Goal: Task Accomplishment & Management: Complete application form

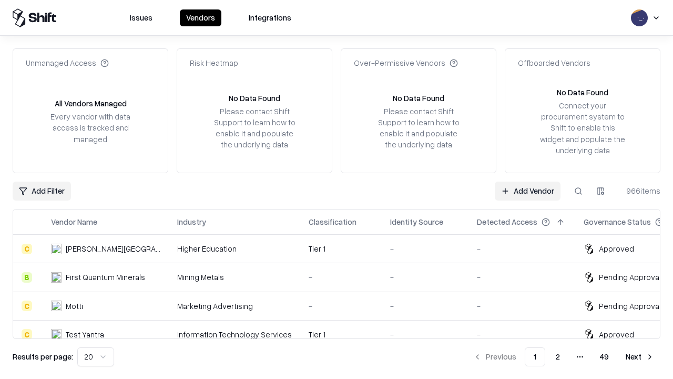
click at [528, 190] on link "Add Vendor" at bounding box center [528, 190] width 66 height 19
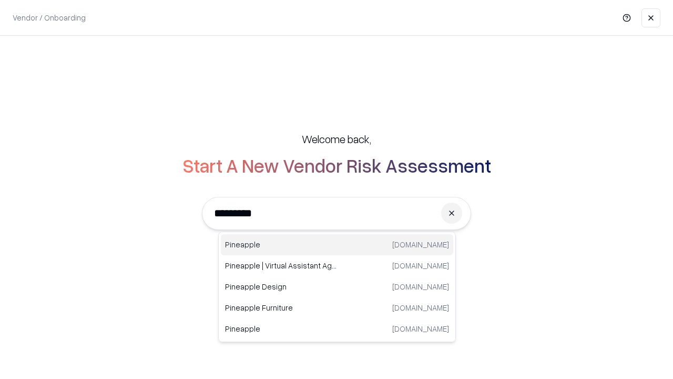
click at [337, 245] on div "Pineapple [DOMAIN_NAME]" at bounding box center [337, 244] width 232 height 21
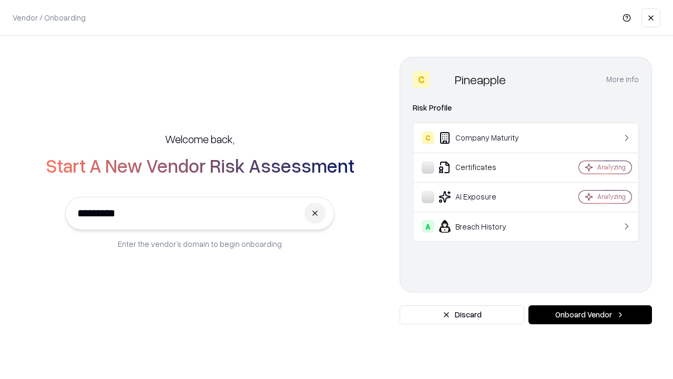
type input "*********"
click at [590, 315] on button "Onboard Vendor" at bounding box center [591, 314] width 124 height 19
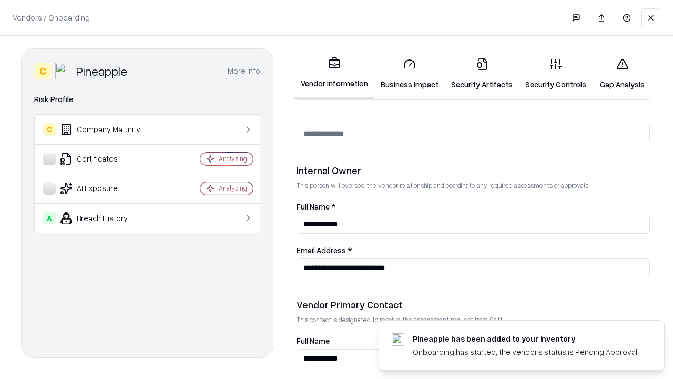
scroll to position [545, 0]
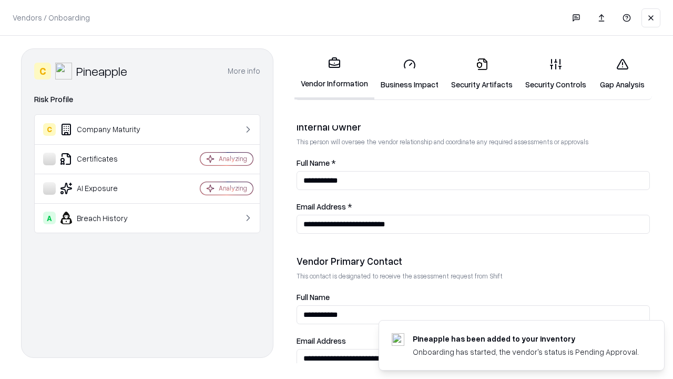
click at [482, 74] on link "Security Artifacts" at bounding box center [482, 73] width 74 height 49
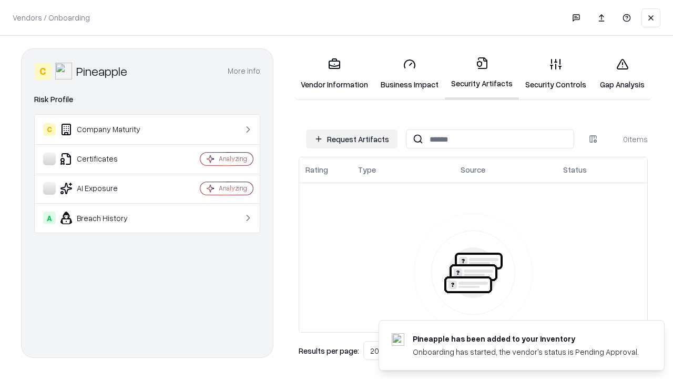
click at [352, 139] on button "Request Artifacts" at bounding box center [352, 138] width 92 height 19
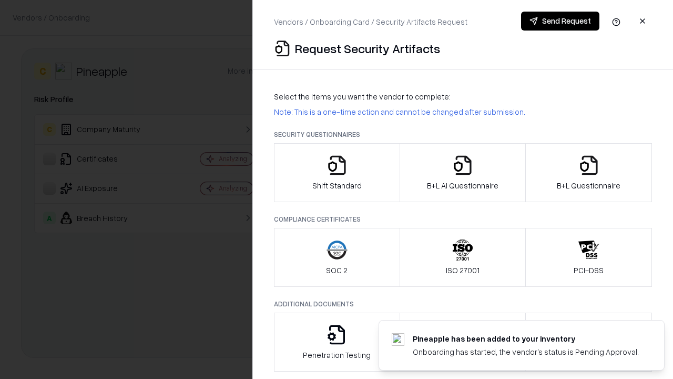
click at [589, 173] on icon "button" at bounding box center [589, 165] width 21 height 21
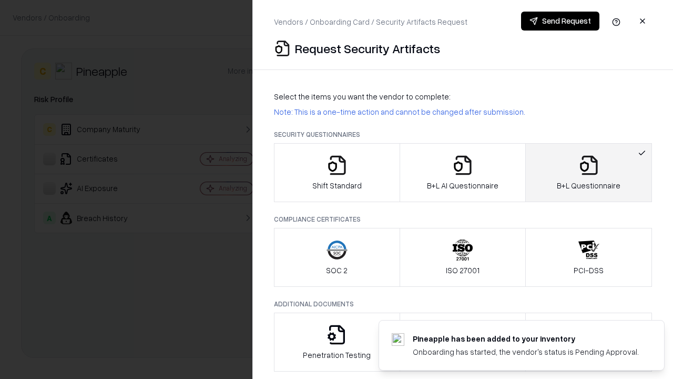
click at [462, 173] on icon "button" at bounding box center [462, 165] width 21 height 21
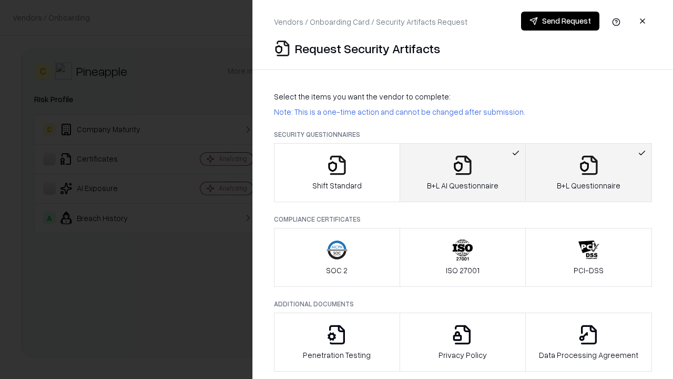
click at [560, 21] on button "Send Request" at bounding box center [560, 21] width 78 height 19
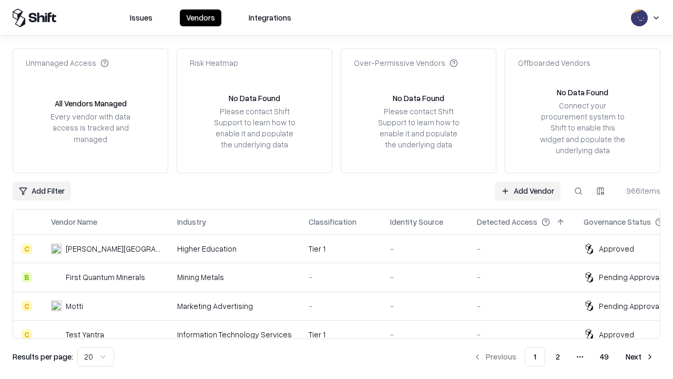
click at [579, 190] on button at bounding box center [578, 190] width 19 height 19
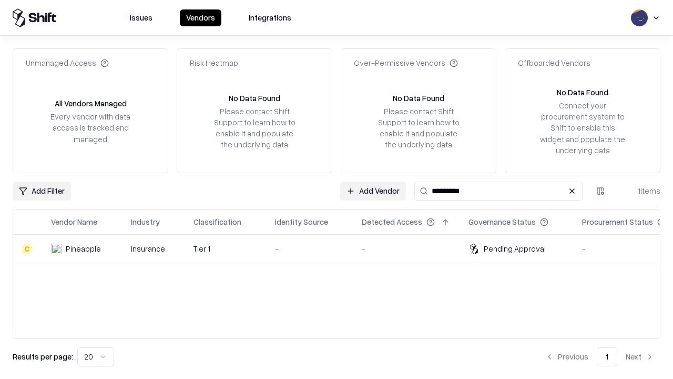
type input "*********"
click at [343, 248] on div "-" at bounding box center [310, 248] width 70 height 11
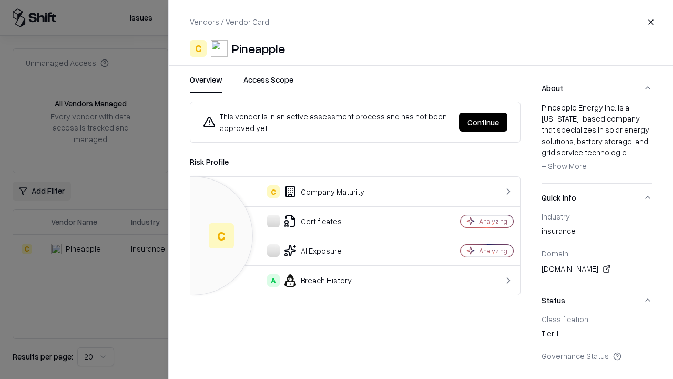
click at [483, 122] on button "Continue" at bounding box center [483, 122] width 48 height 19
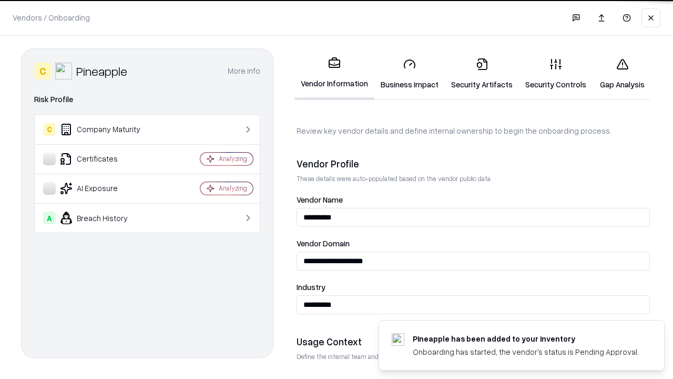
click at [482, 74] on link "Security Artifacts" at bounding box center [482, 73] width 74 height 49
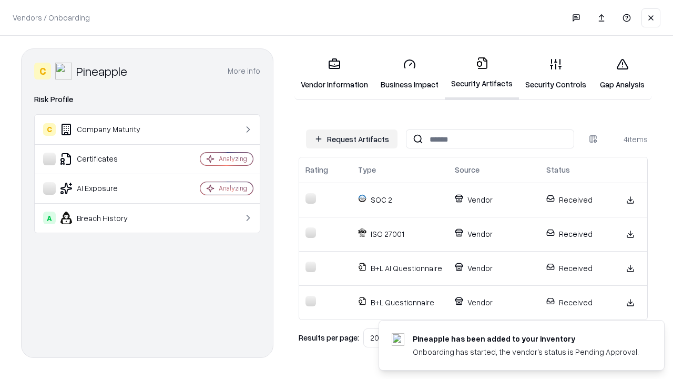
click at [622, 74] on link "Gap Analysis" at bounding box center [622, 73] width 59 height 49
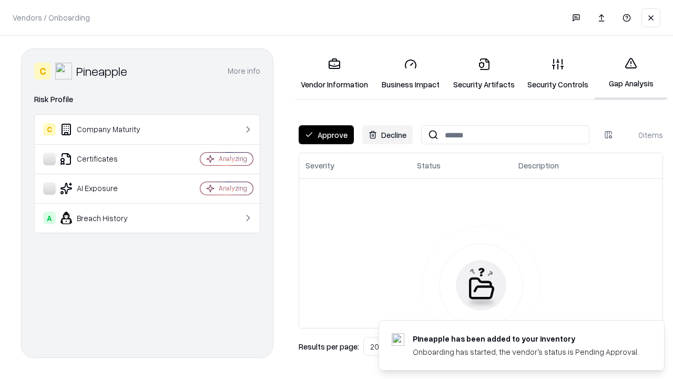
click at [326, 135] on button "Approve" at bounding box center [326, 134] width 55 height 19
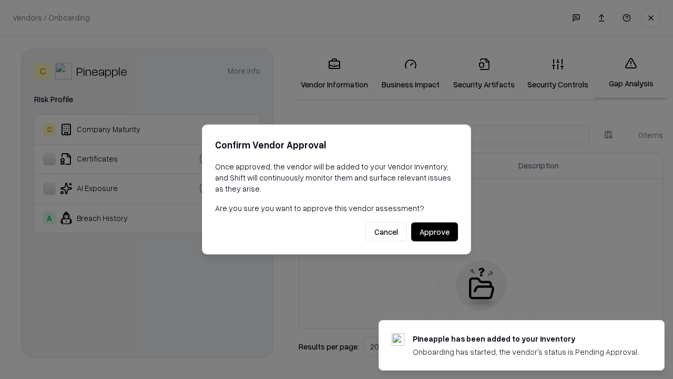
click at [434, 231] on button "Approve" at bounding box center [434, 231] width 47 height 19
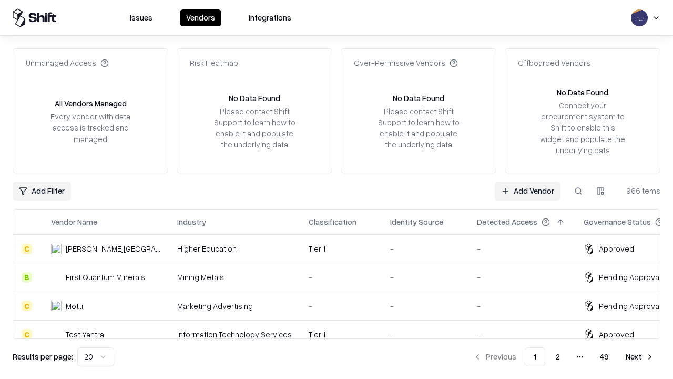
type input "*********"
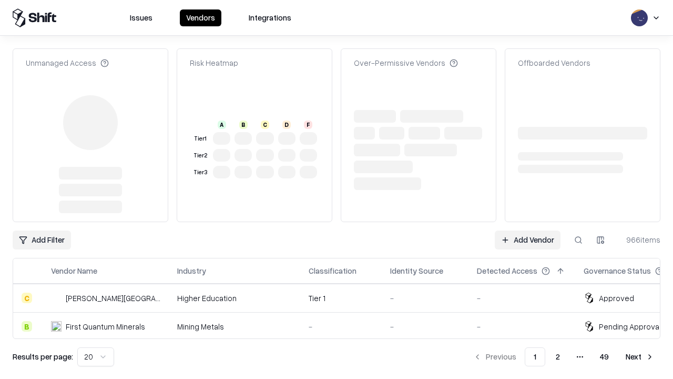
click at [528, 230] on link "Add Vendor" at bounding box center [528, 239] width 66 height 19
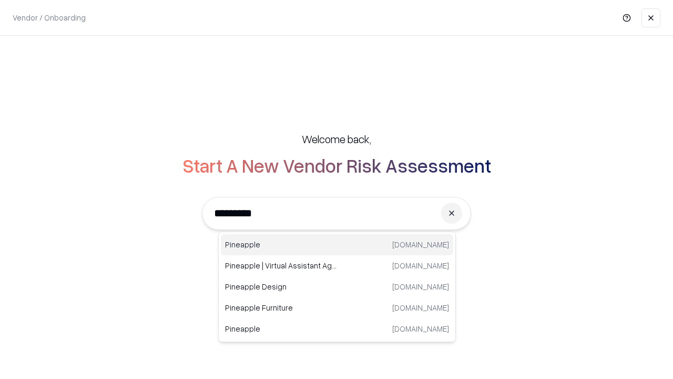
click at [337, 245] on div "Pineapple pineappleenergy.com" at bounding box center [337, 244] width 232 height 21
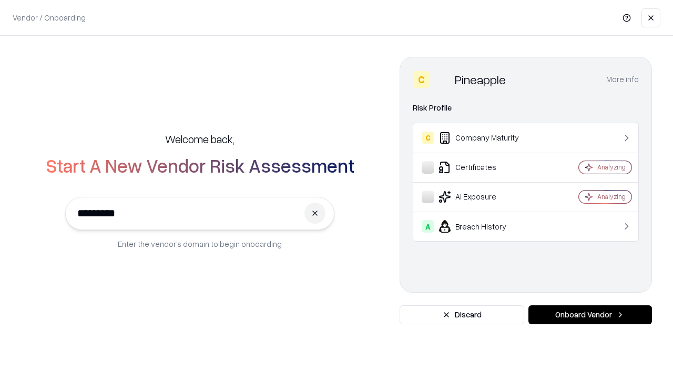
type input "*********"
click at [590, 315] on button "Onboard Vendor" at bounding box center [591, 314] width 124 height 19
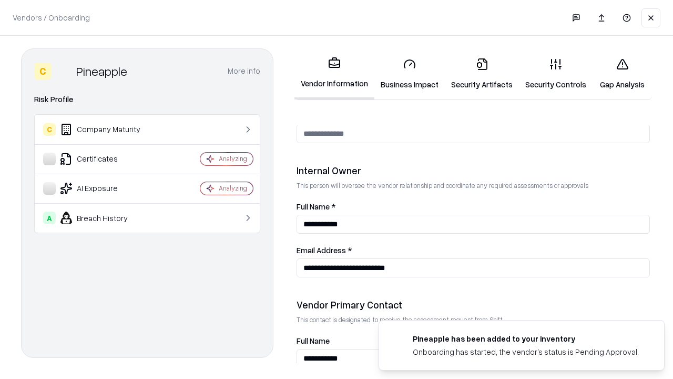
scroll to position [545, 0]
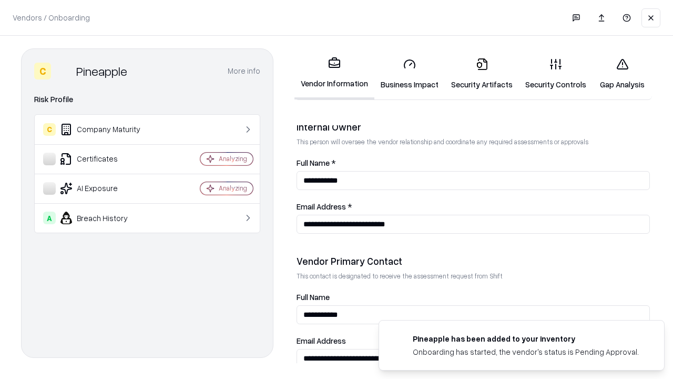
click at [622, 74] on link "Gap Analysis" at bounding box center [622, 73] width 59 height 49
